Goal: Task Accomplishment & Management: Manage account settings

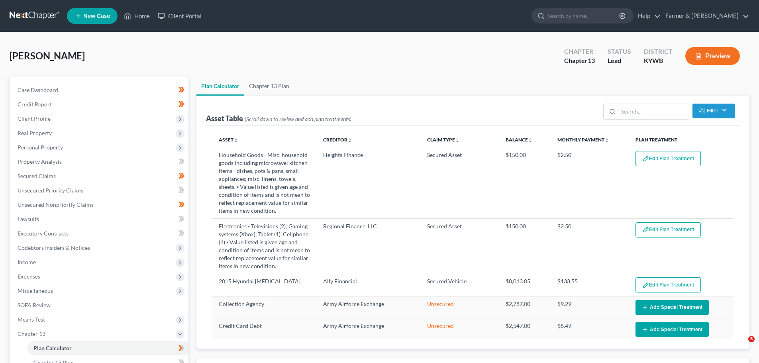
select select "59"
click at [145, 7] on ul "New Case Home Client Portal - No Result - See all results Or Press Enter... Hel…" at bounding box center [408, 16] width 682 height 21
click at [145, 9] on link "Home" at bounding box center [137, 16] width 34 height 14
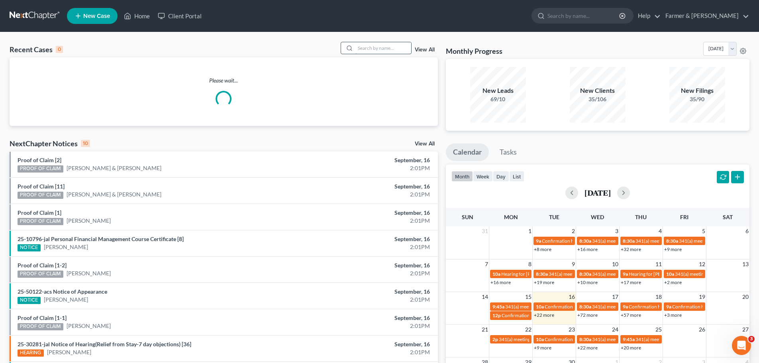
click at [394, 44] on input "search" at bounding box center [383, 48] width 56 height 12
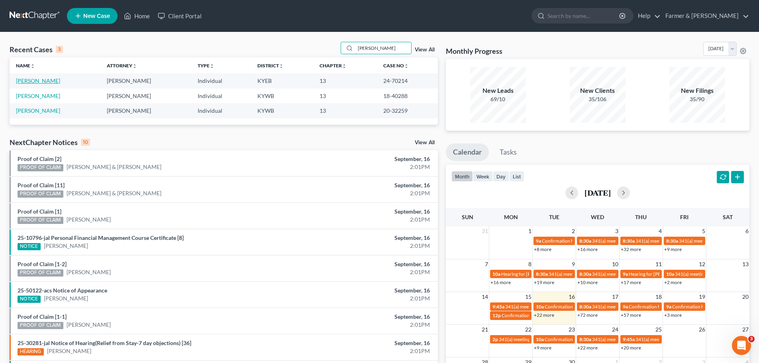
type input "[PERSON_NAME]"
click at [37, 79] on link "[PERSON_NAME]" at bounding box center [38, 80] width 44 height 7
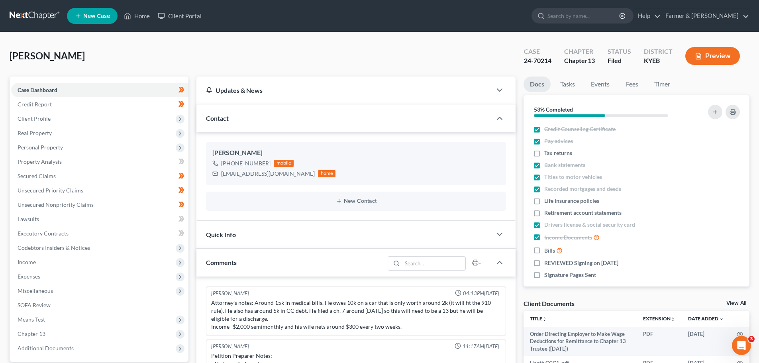
scroll to position [104, 0]
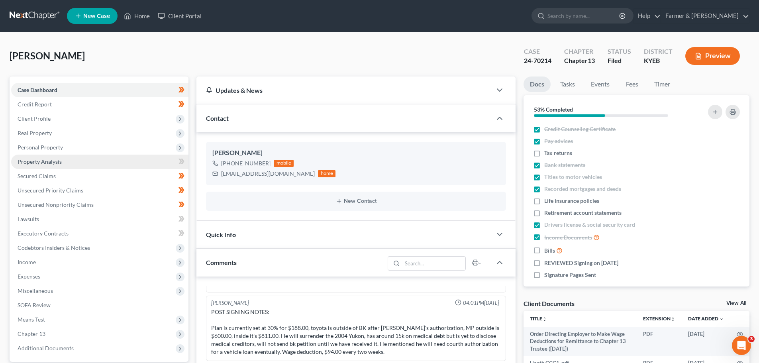
click at [53, 156] on link "Property Analysis" at bounding box center [99, 162] width 177 height 14
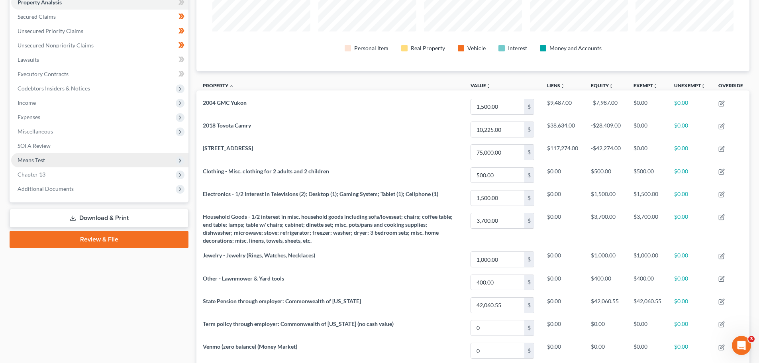
scroll to position [119, 0]
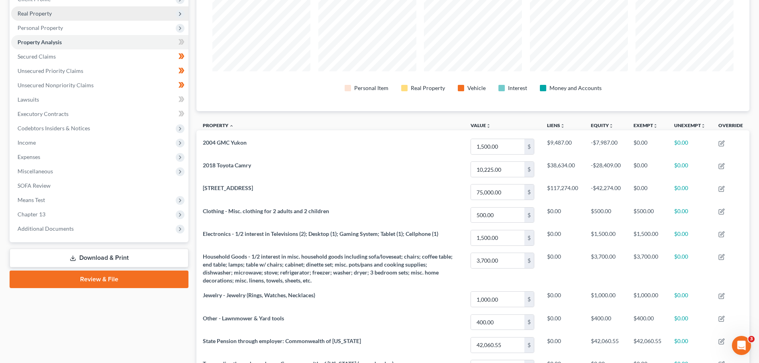
click at [25, 14] on span "Real Property" at bounding box center [35, 13] width 34 height 7
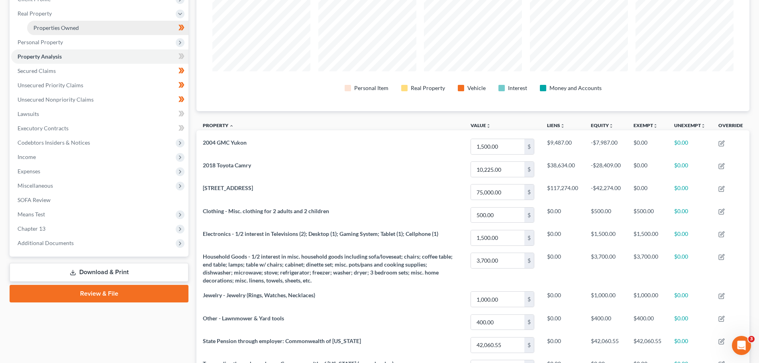
click at [45, 31] on span "Properties Owned" at bounding box center [55, 27] width 45 height 7
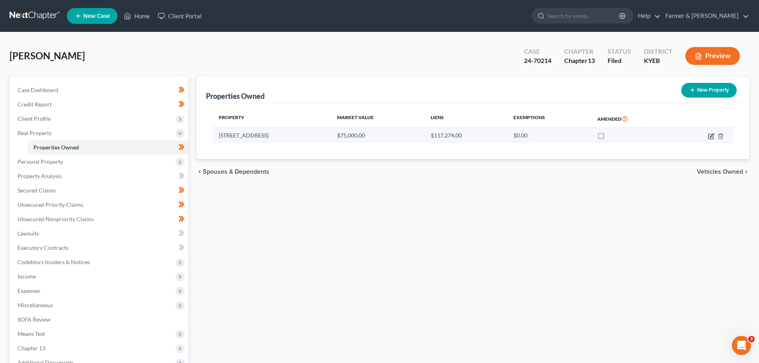
click at [711, 133] on icon "button" at bounding box center [711, 136] width 6 height 6
select select "18"
select select "0"
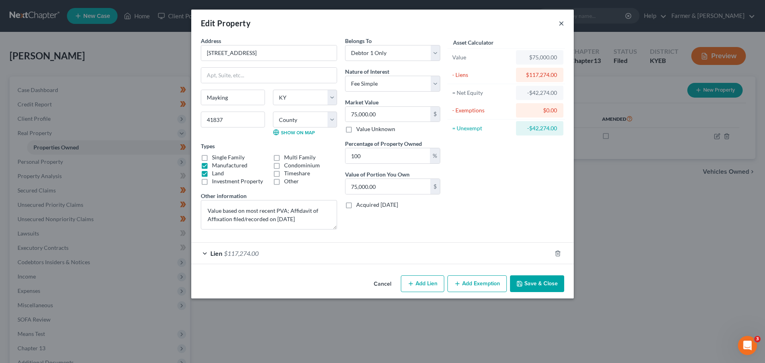
click at [561, 21] on button "×" at bounding box center [561, 23] width 6 height 10
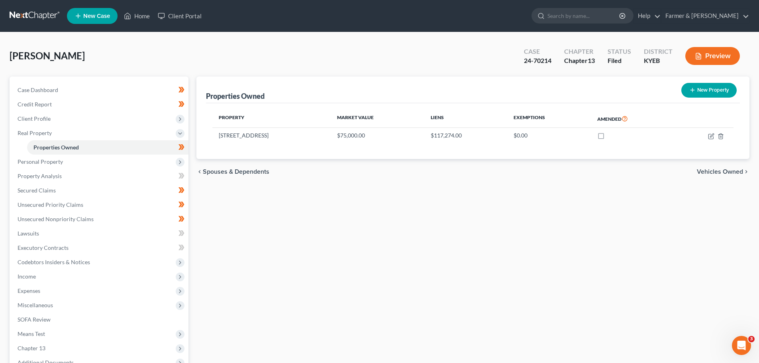
click at [193, 149] on div "Properties Owned New Property Property Market Value Liens Exemptions Amended [S…" at bounding box center [472, 248] width 561 height 345
click at [199, 145] on div "Properties Owned New Property Property Market Value Liens Exemptions Amended [S…" at bounding box center [472, 117] width 553 height 82
